Goal: Transaction & Acquisition: Subscribe to service/newsletter

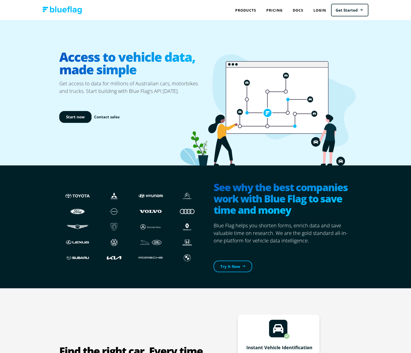
click at [242, 120] on icon at bounding box center [277, 101] width 102 height 66
click at [206, 105] on icon at bounding box center [267, 110] width 175 height 112
click at [278, 11] on link "Pricing" at bounding box center [274, 10] width 26 height 10
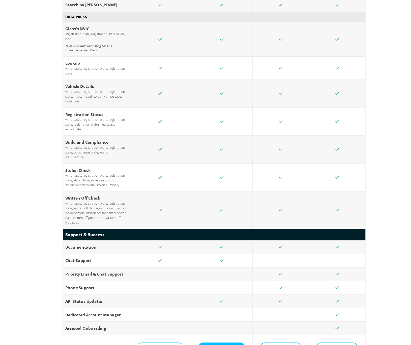
scroll to position [789, 0]
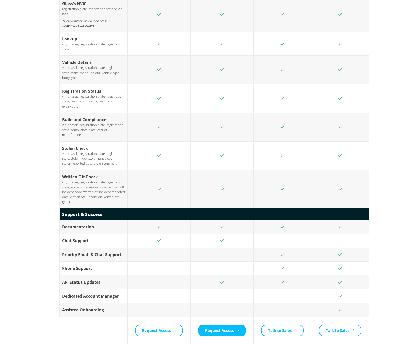
click at [245, 170] on td at bounding box center [221, 189] width 63 height 39
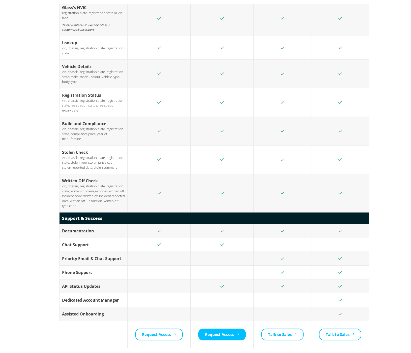
scroll to position [0, 0]
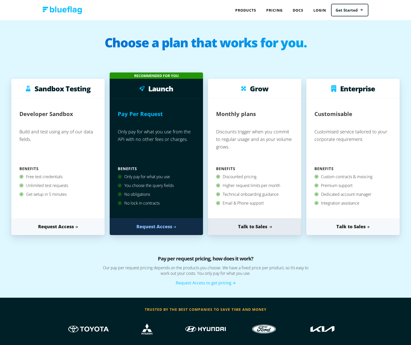
click at [260, 226] on link "Talk to Sales" at bounding box center [254, 226] width 93 height 17
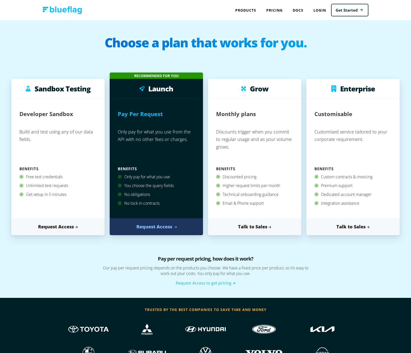
click at [158, 228] on link "Request Access" at bounding box center [156, 226] width 93 height 17
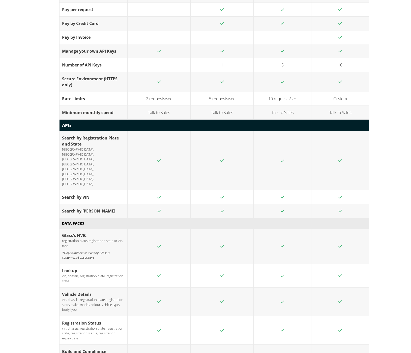
scroll to position [608, 0]
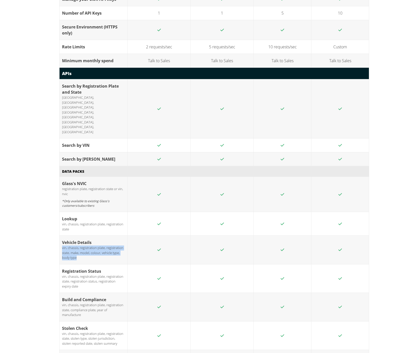
drag, startPoint x: 62, startPoint y: 213, endPoint x: 110, endPoint y: 221, distance: 48.5
click at [110, 246] on div "vin, chassis, registration plate, registration state, make, model, colour, vehi…" at bounding box center [93, 253] width 63 height 15
copy div "vin, chassis, registration plate, registration state, make, model, colour, vehi…"
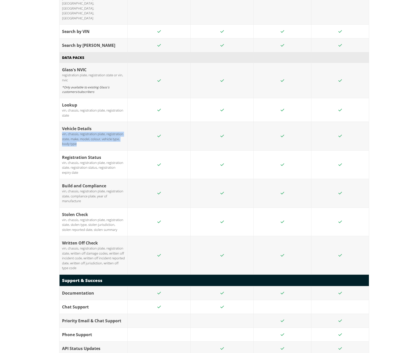
scroll to position [748, 0]
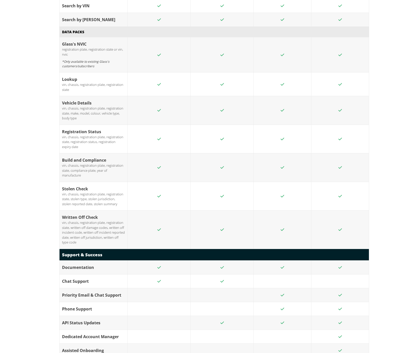
click at [159, 316] on td at bounding box center [158, 323] width 63 height 14
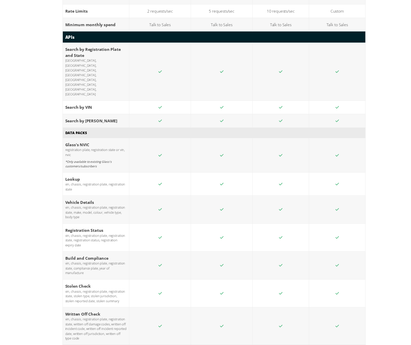
scroll to position [748, 0]
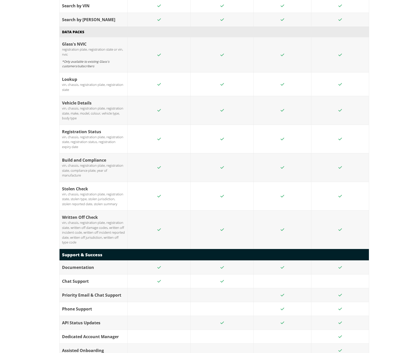
click at [156, 153] on td at bounding box center [158, 167] width 63 height 29
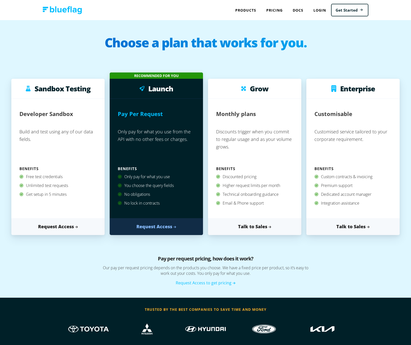
scroll to position [434, 0]
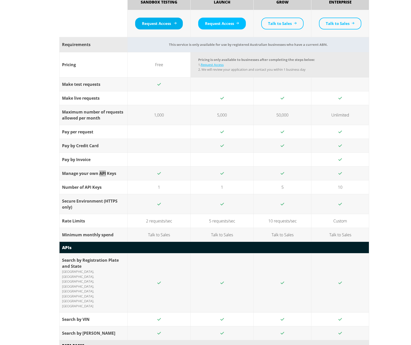
click at [161, 25] on link "Request Access" at bounding box center [159, 24] width 48 height 12
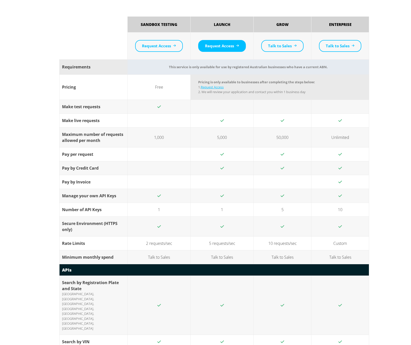
scroll to position [405, 0]
